Goal: Find specific page/section: Find specific page/section

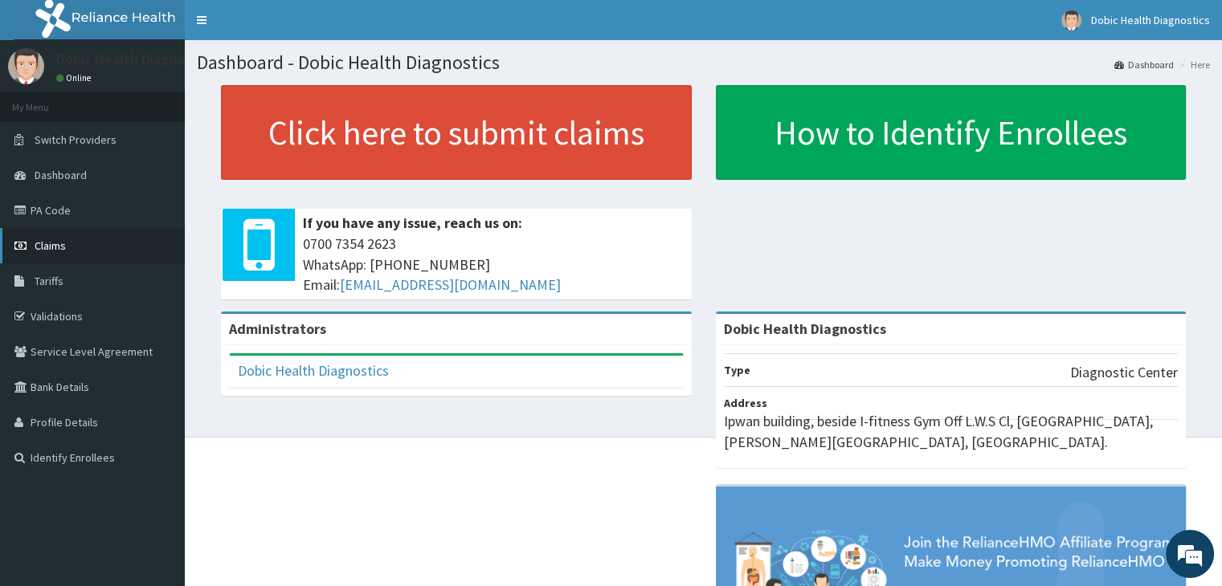
click at [79, 234] on link "Claims" at bounding box center [92, 245] width 185 height 35
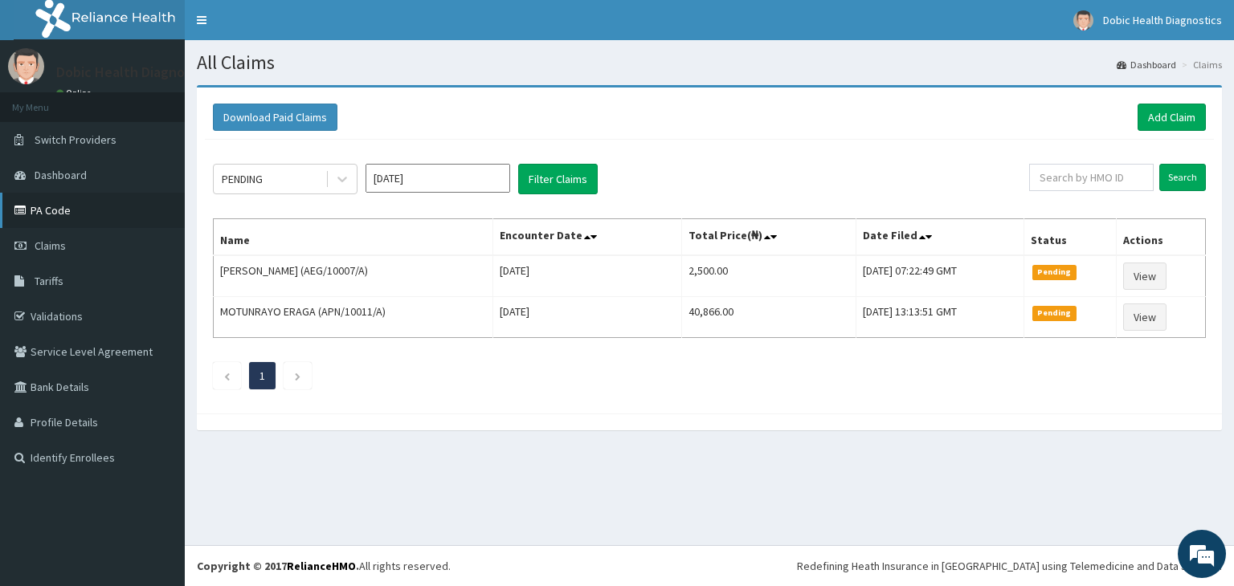
click at [84, 217] on link "PA Code" at bounding box center [92, 210] width 185 height 35
